Goal: Task Accomplishment & Management: Use online tool/utility

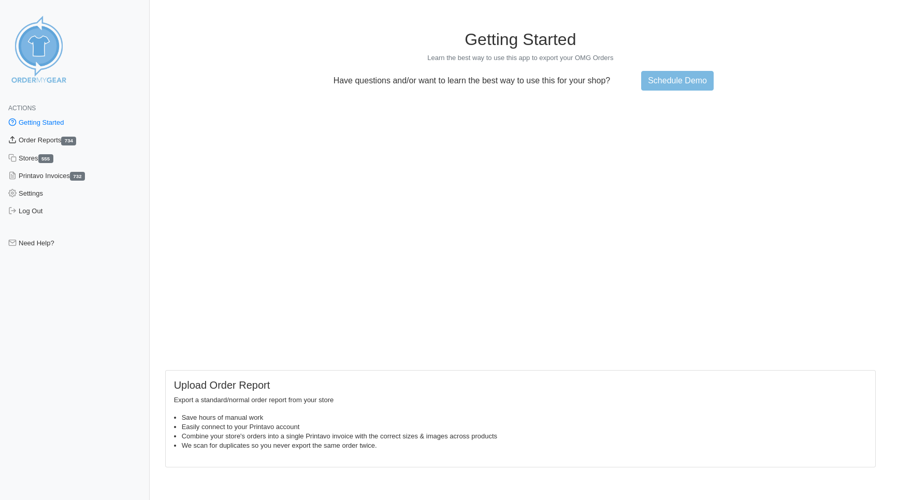
click at [59, 139] on link "Order Reports 734" at bounding box center [75, 141] width 150 height 18
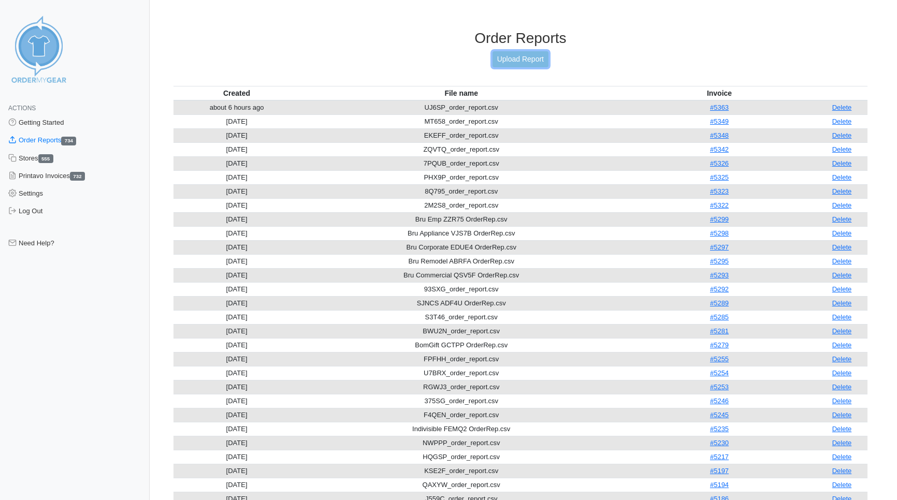
click at [521, 60] on link "Upload Report" at bounding box center [521, 59] width 56 height 16
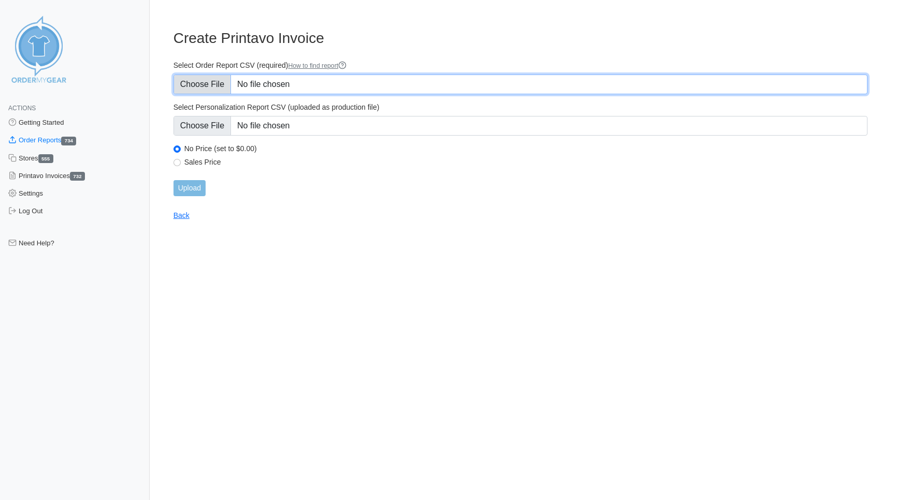
click at [193, 86] on input "Select Order Report CSV (required) How to find report" at bounding box center [521, 85] width 694 height 20
type input "C:\fakepath\4KQX3_order_report.csv"
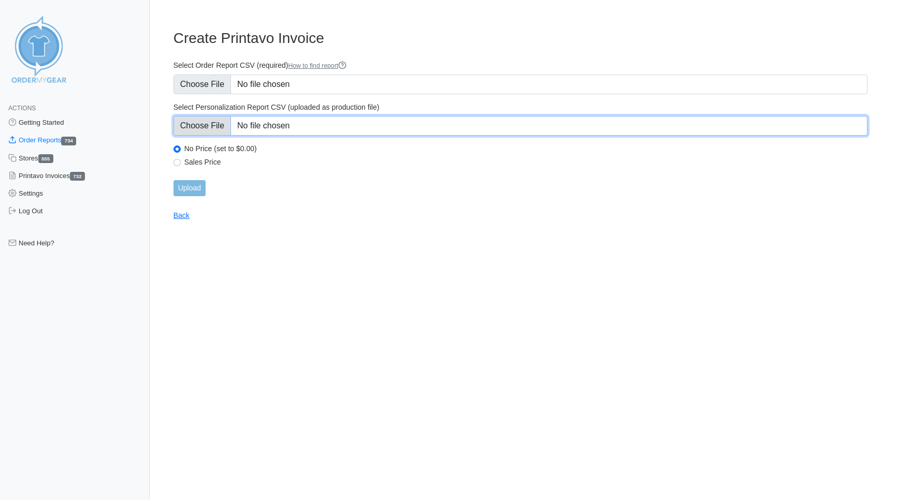
click at [199, 125] on input "Select Personalization Report CSV (uploaded as production file)" at bounding box center [521, 126] width 694 height 20
type input "C:\fakepath\4KQX3_personalization_report.csv"
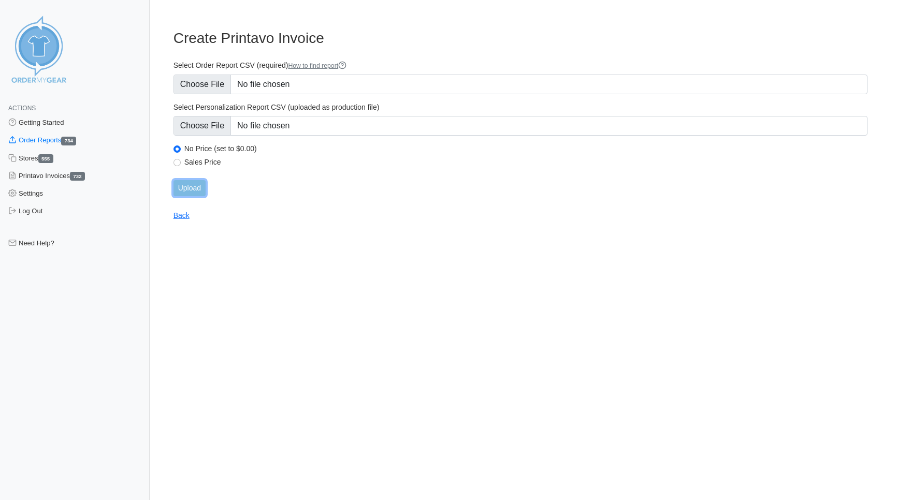
click at [184, 183] on input "Upload" at bounding box center [190, 188] width 32 height 16
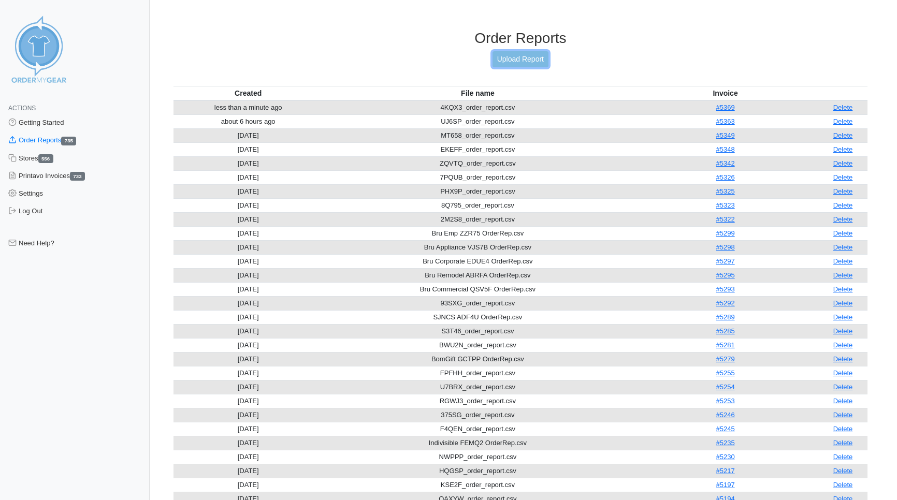
click at [527, 59] on link "Upload Report" at bounding box center [521, 59] width 56 height 16
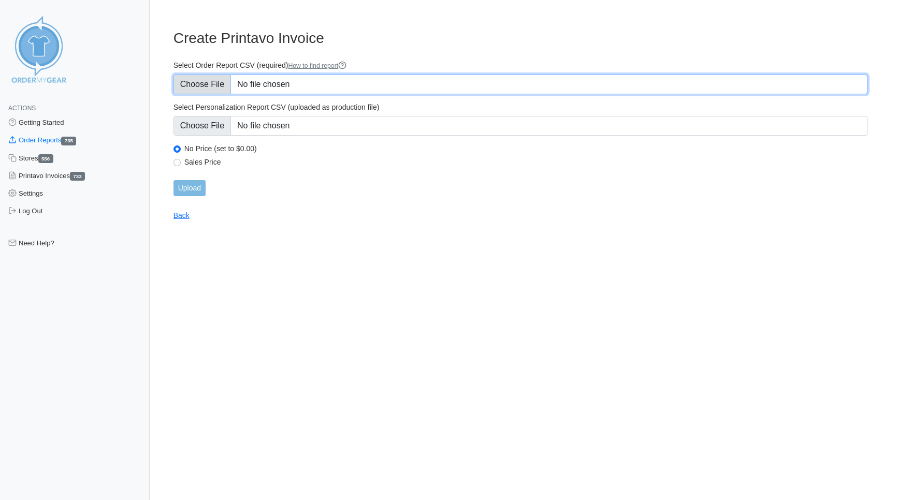
click at [202, 85] on input "Select Order Report CSV (required) How to find report" at bounding box center [521, 85] width 694 height 20
type input "C:\fakepath\9QAGX_order_report.csv"
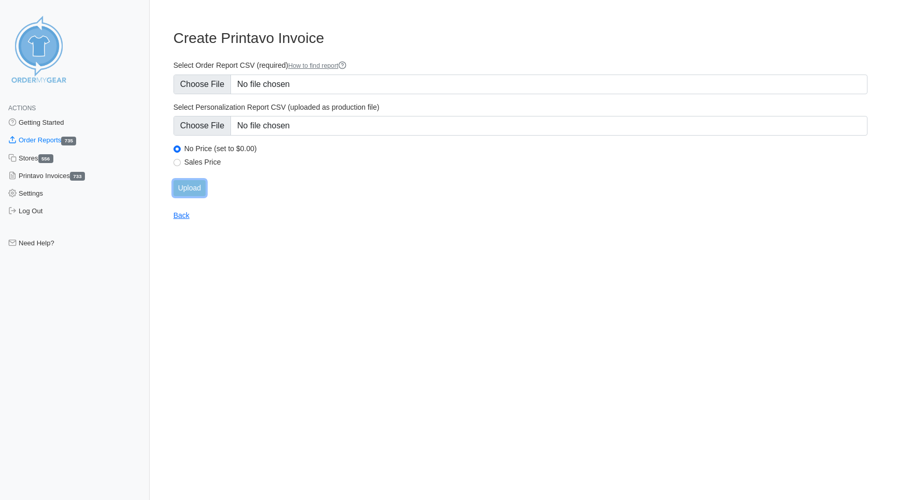
click at [188, 187] on input "Upload" at bounding box center [190, 188] width 32 height 16
